Goal: Information Seeking & Learning: Learn about a topic

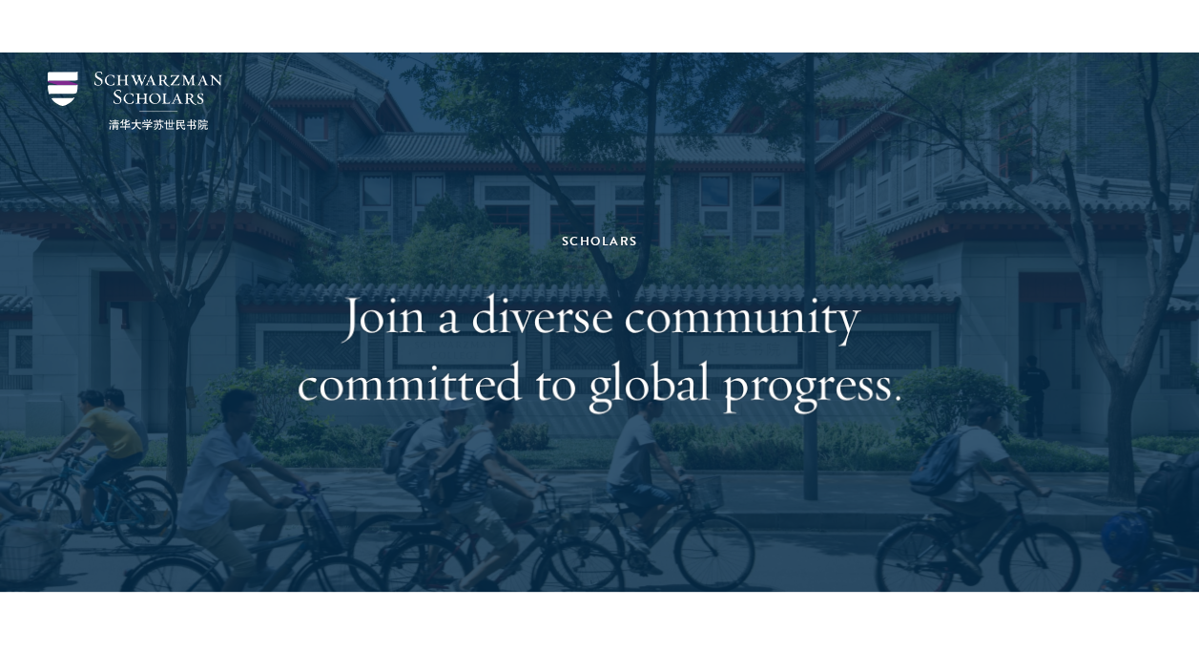
scroll to position [460, 0]
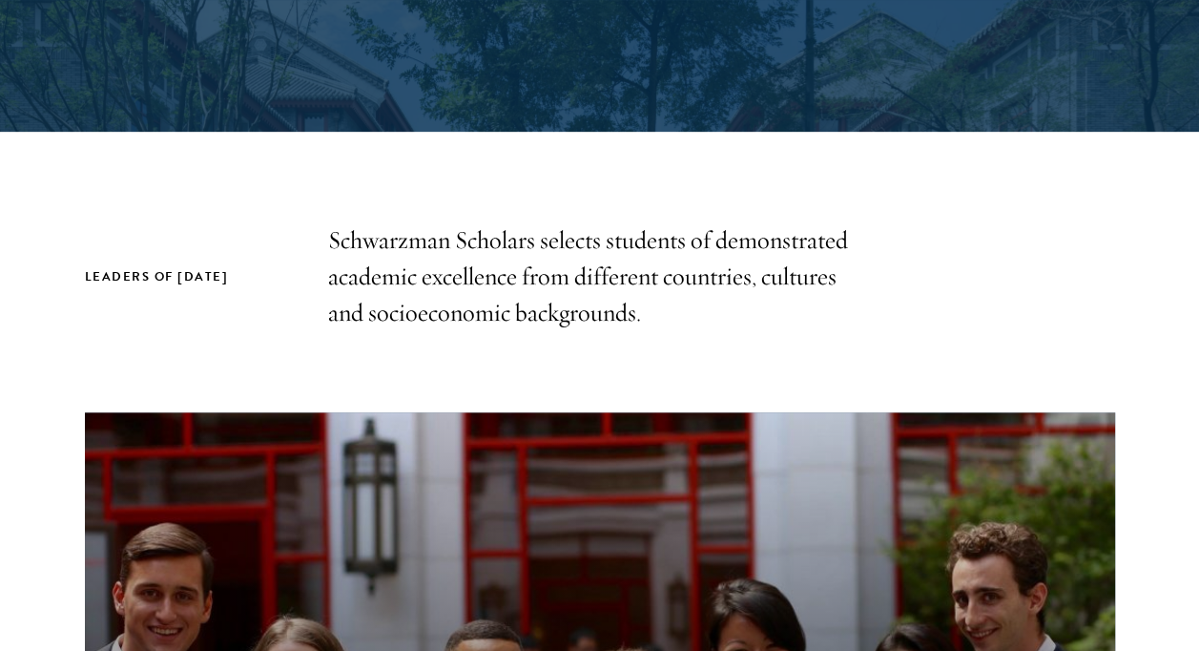
click at [488, 275] on p "Schwarzman Scholars selects students of demonstrated academic excellence from d…" at bounding box center [600, 276] width 544 height 109
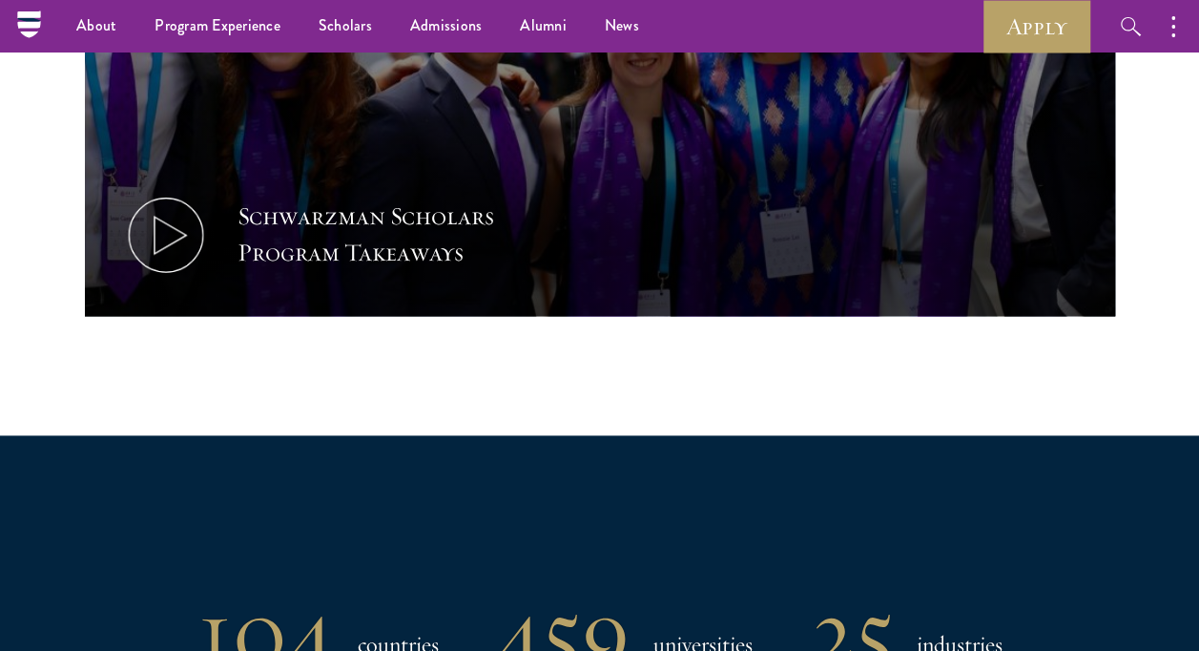
scroll to position [980, 0]
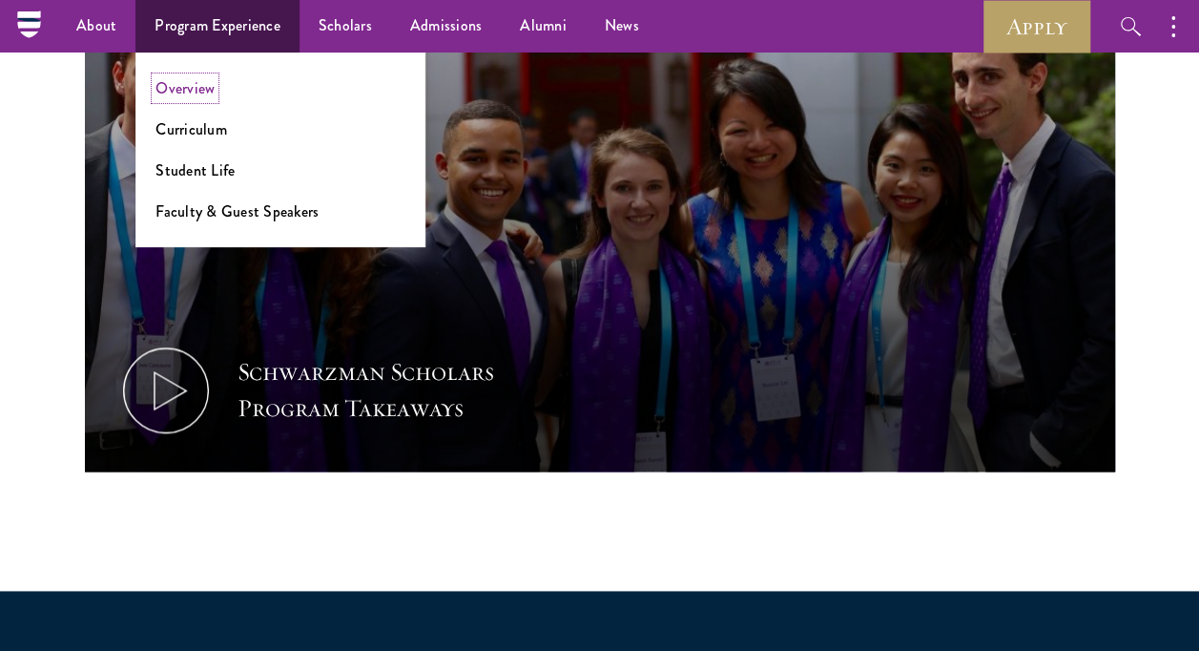
click at [176, 79] on link "Overview" at bounding box center [185, 88] width 59 height 22
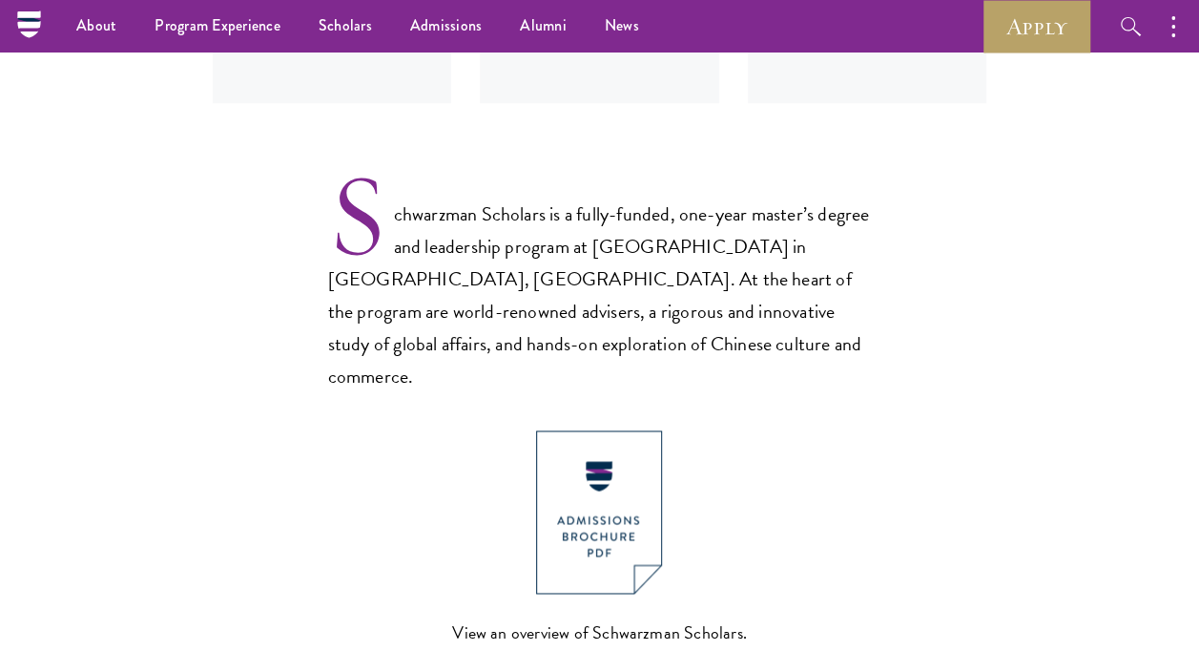
scroll to position [1128, 0]
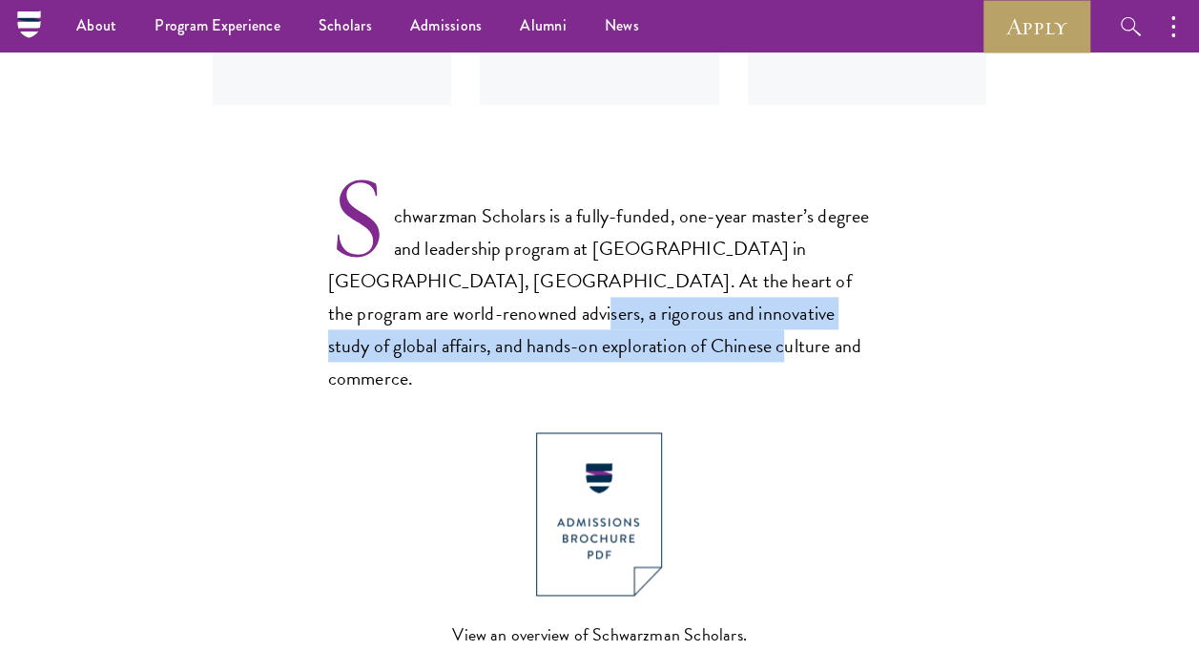
drag, startPoint x: 686, startPoint y: 341, endPoint x: 503, endPoint y: 313, distance: 185.3
click at [503, 313] on p "Schwarzman Scholars is a fully-funded, one-year master’s degree and leadership …" at bounding box center [600, 282] width 544 height 223
copy p "innovative study of global affairs, and hands-on exploration of Chinese culture…"
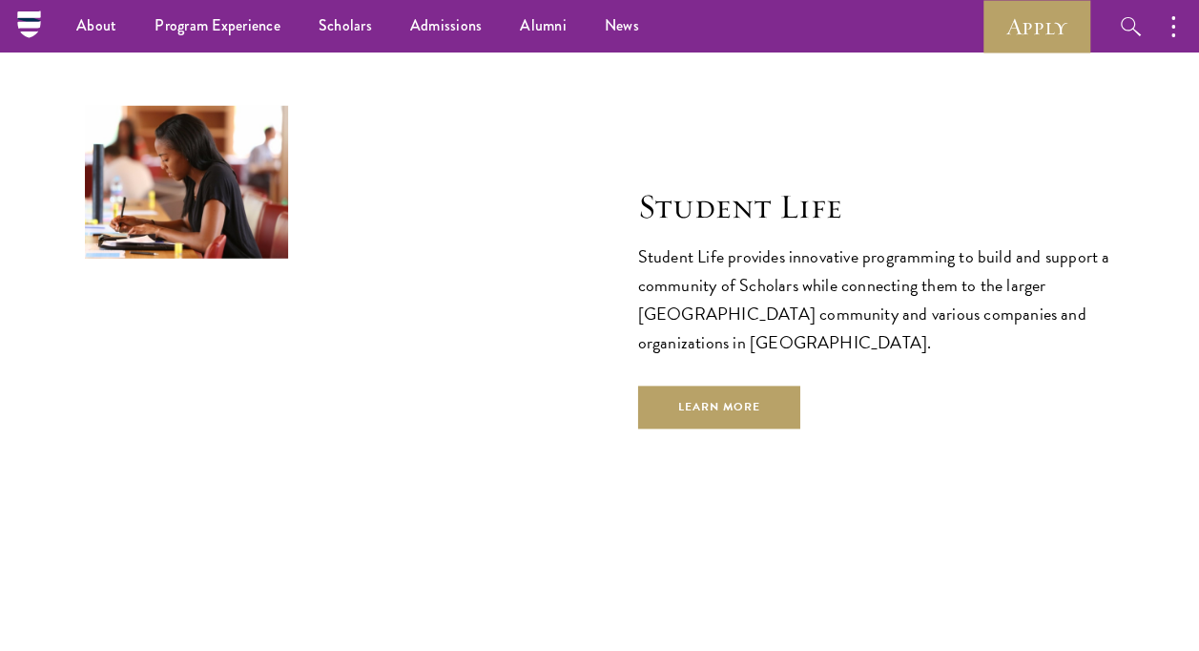
scroll to position [6246, 0]
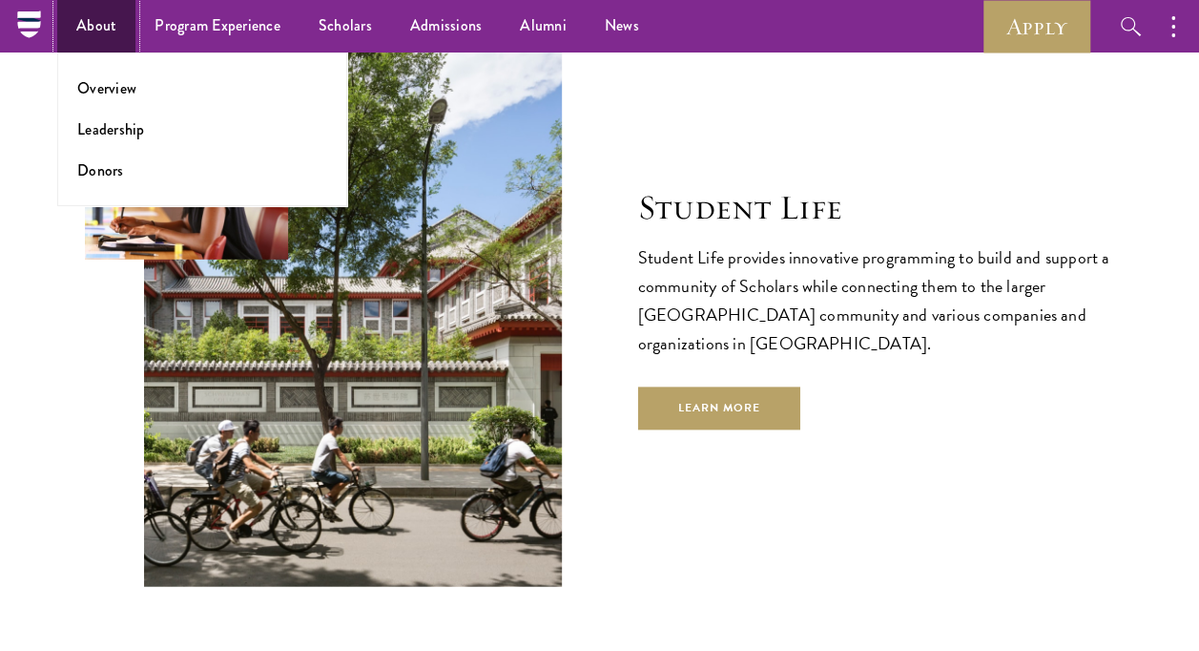
click at [117, 27] on link "About" at bounding box center [96, 26] width 78 height 52
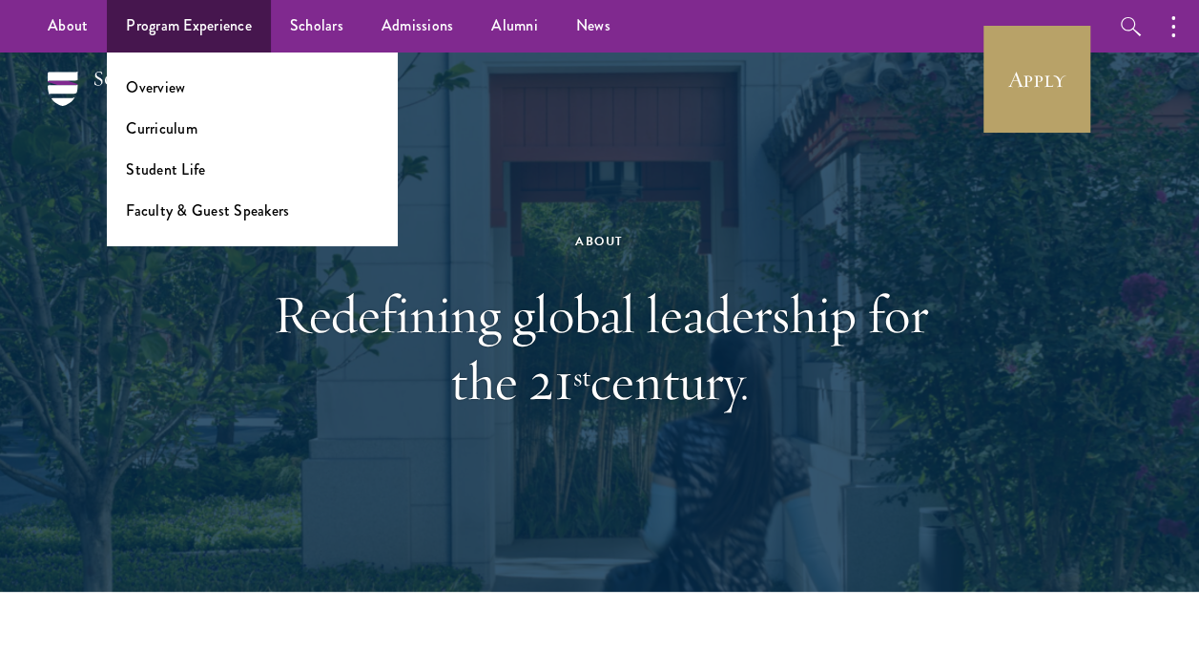
click at [177, 110] on ul "Overview Curriculum Student Life Faculty & Guest Speakers" at bounding box center [252, 148] width 290 height 193
click at [174, 132] on link "Curriculum" at bounding box center [162, 128] width 72 height 22
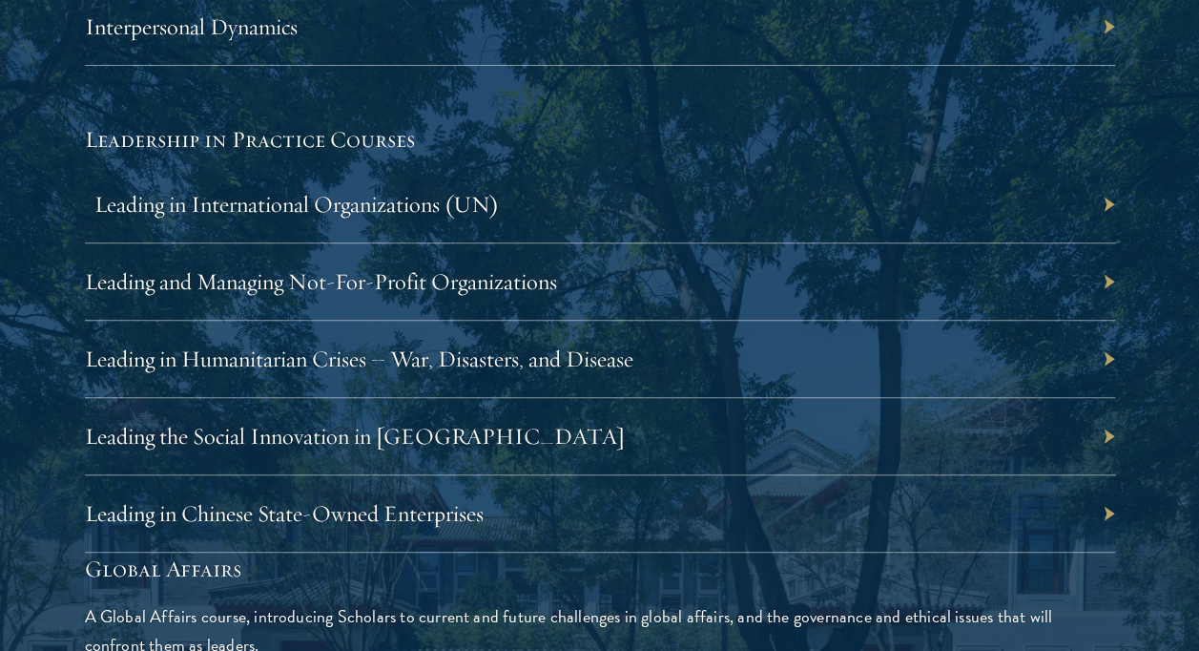
scroll to position [3978, 0]
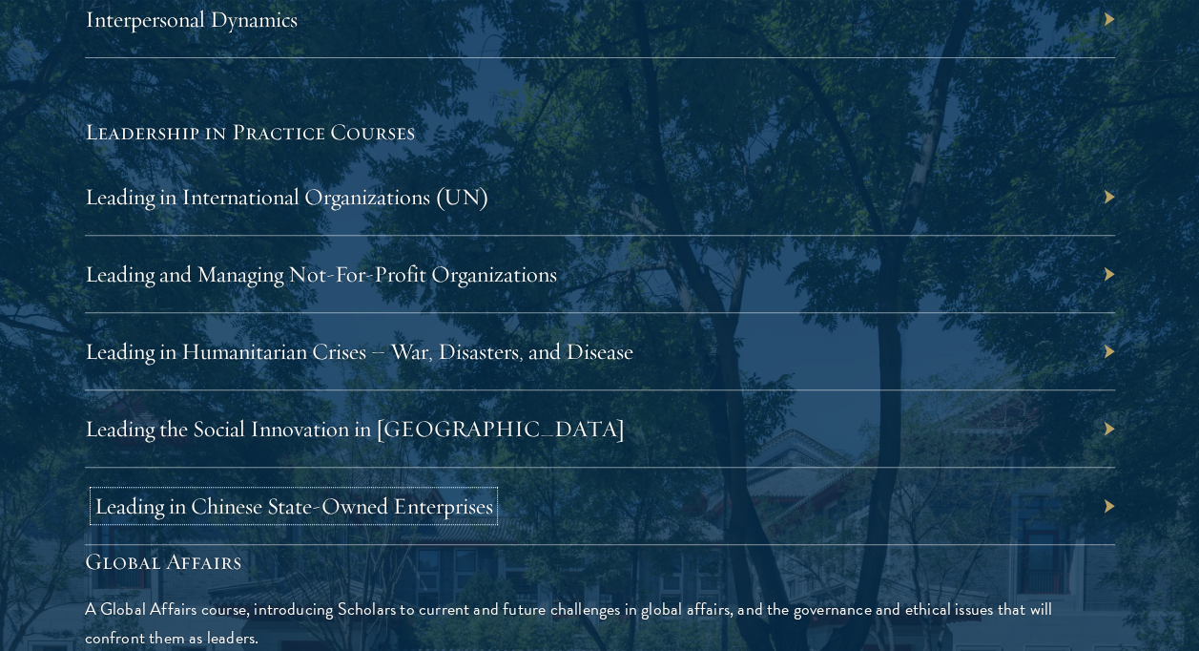
click at [353, 491] on link "Leading in Chinese State-Owned Enterprises" at bounding box center [293, 505] width 399 height 29
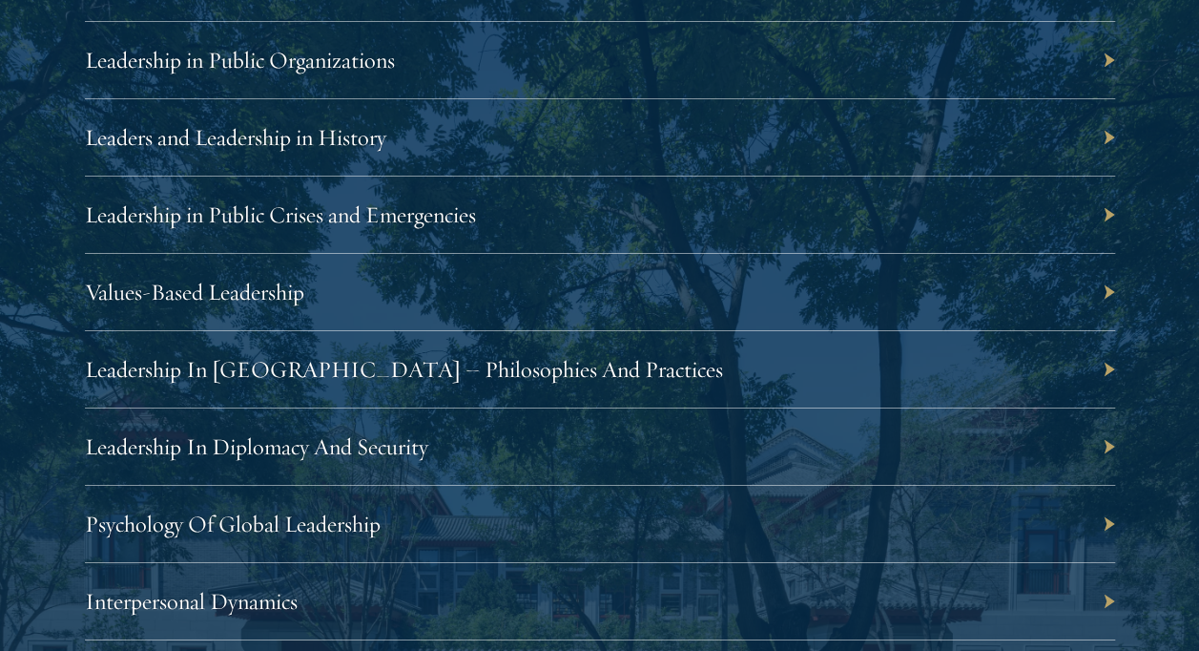
scroll to position [3397, 0]
click at [413, 446] on link "Leadership In Diplomacy And Security" at bounding box center [265, 445] width 343 height 29
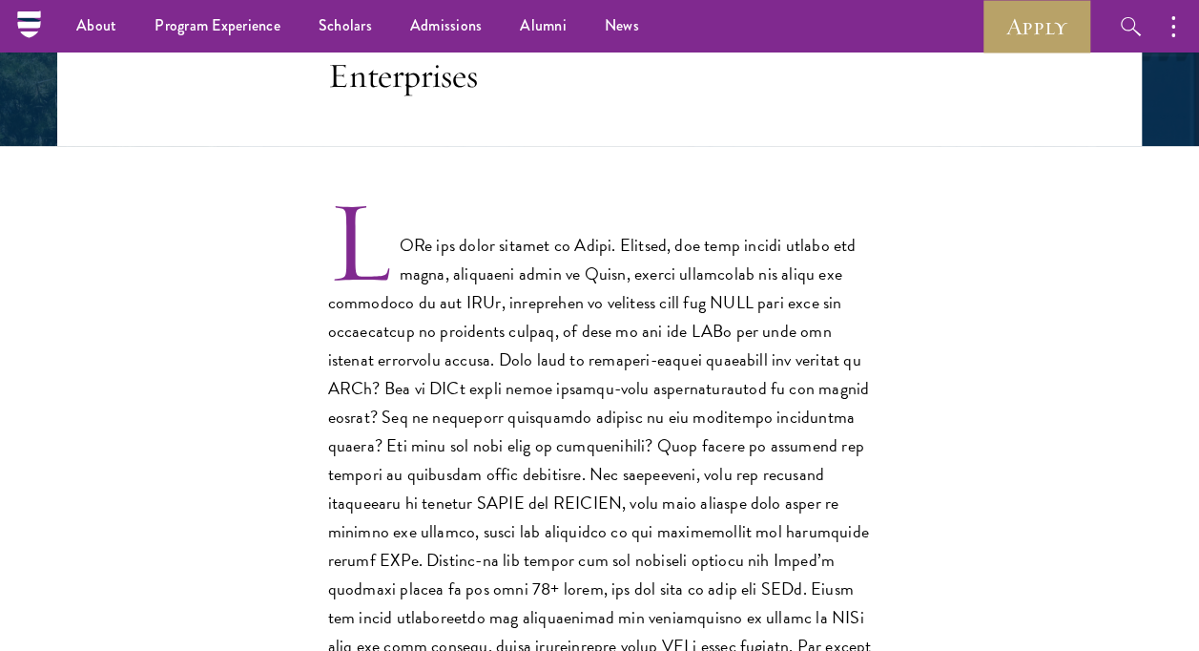
scroll to position [447, 0]
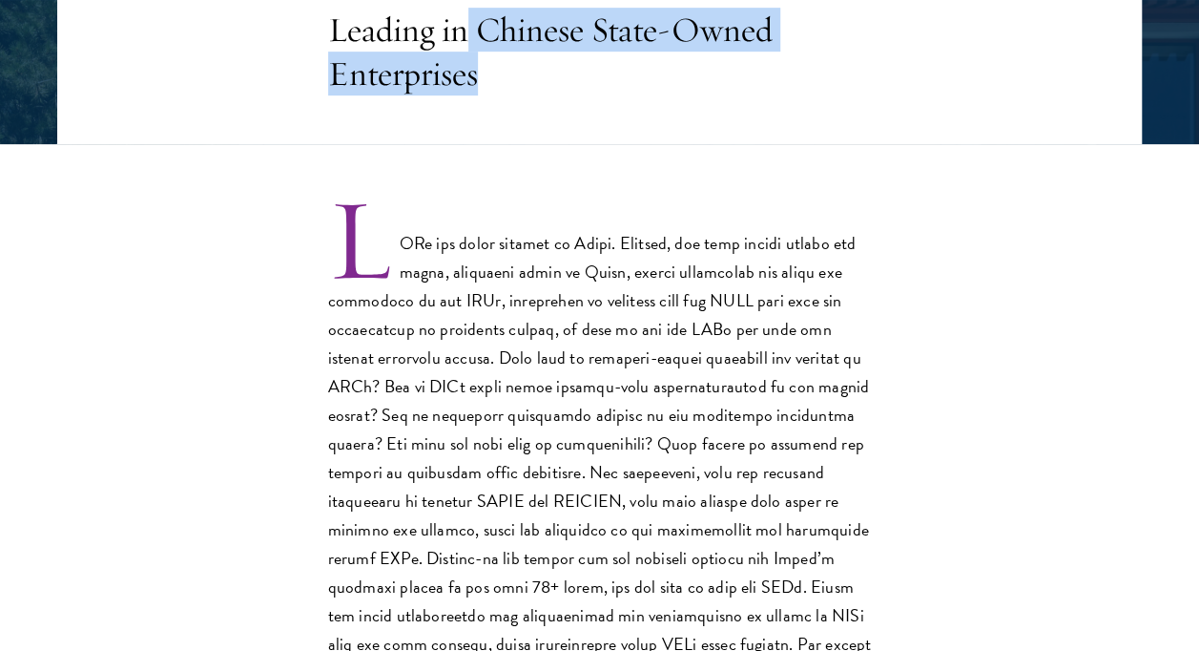
drag, startPoint x: 466, startPoint y: 25, endPoint x: 519, endPoint y: 95, distance: 88.5
click at [519, 95] on header "Core Curriculum Leading in Chinese State-Owned Enterprises" at bounding box center [599, 29] width 1085 height 229
copy h3 "Chinese State-Owned Enterprises"
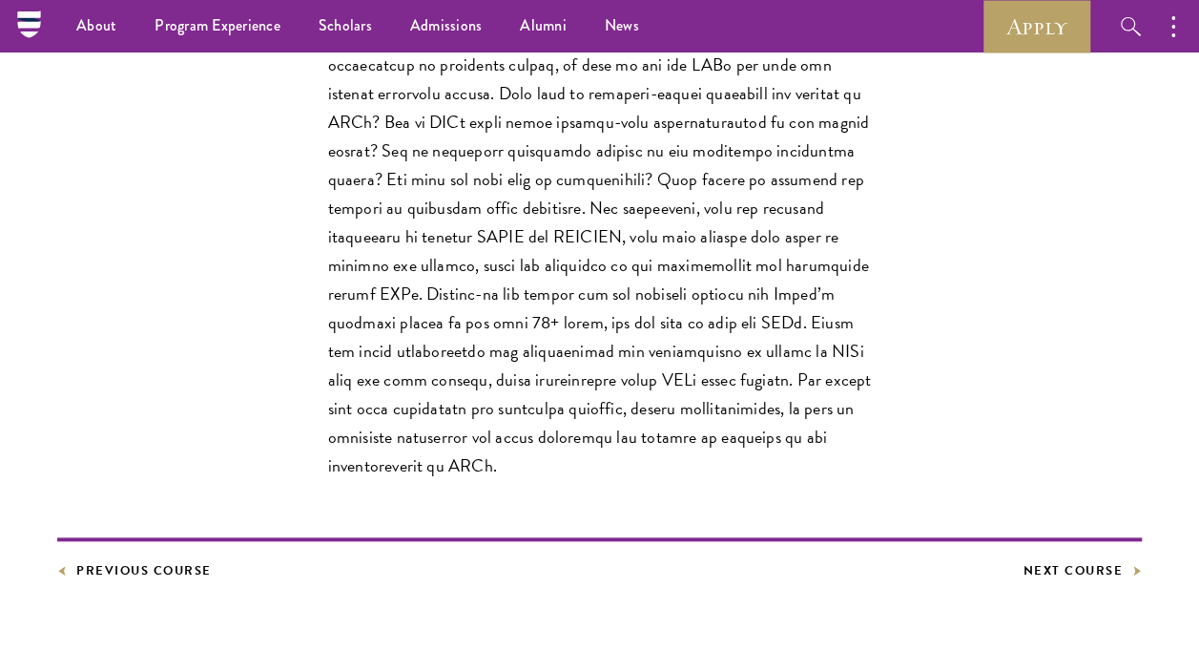
scroll to position [232, 0]
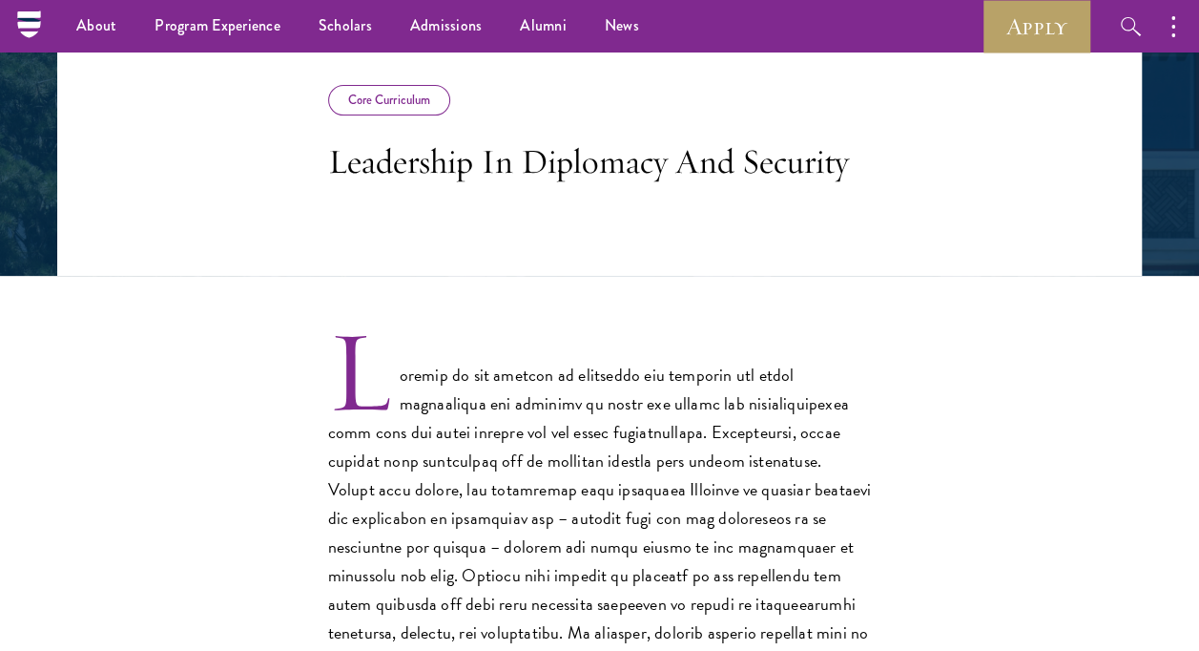
scroll to position [315, 0]
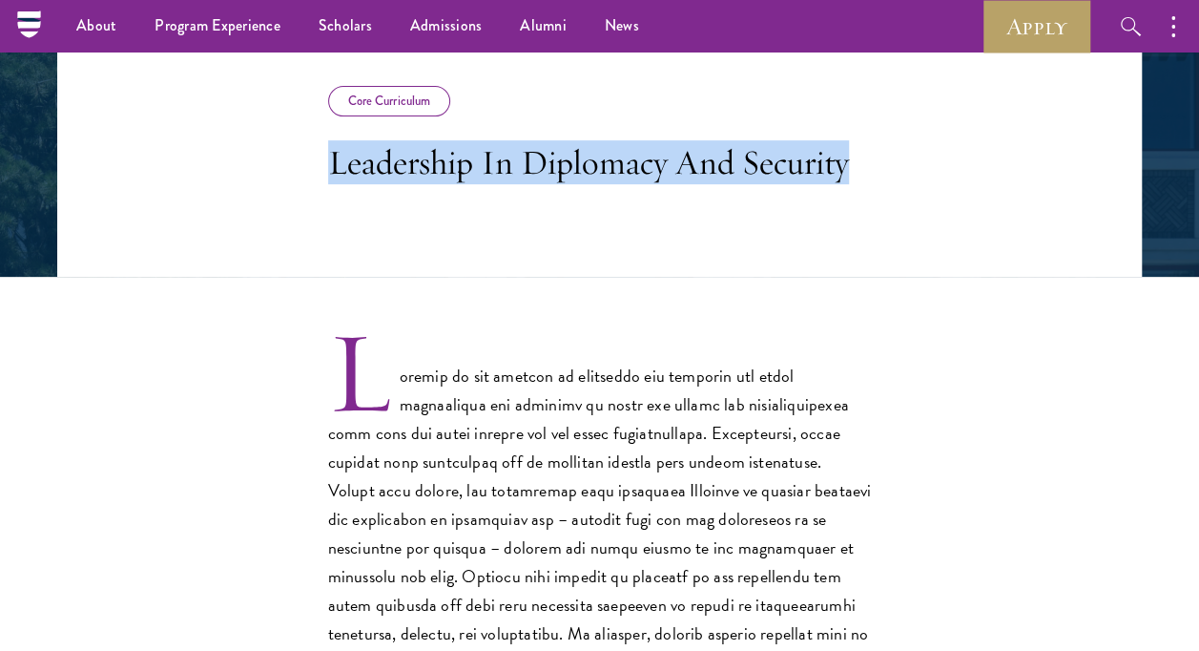
drag, startPoint x: 326, startPoint y: 159, endPoint x: 862, endPoint y: 174, distance: 535.4
click at [862, 174] on header "Core Curriculum Leadership In Diplomacy And Security" at bounding box center [599, 162] width 1085 height 229
copy h3 "Leadership In Diplomacy And Security"
